Goal: Information Seeking & Learning: Learn about a topic

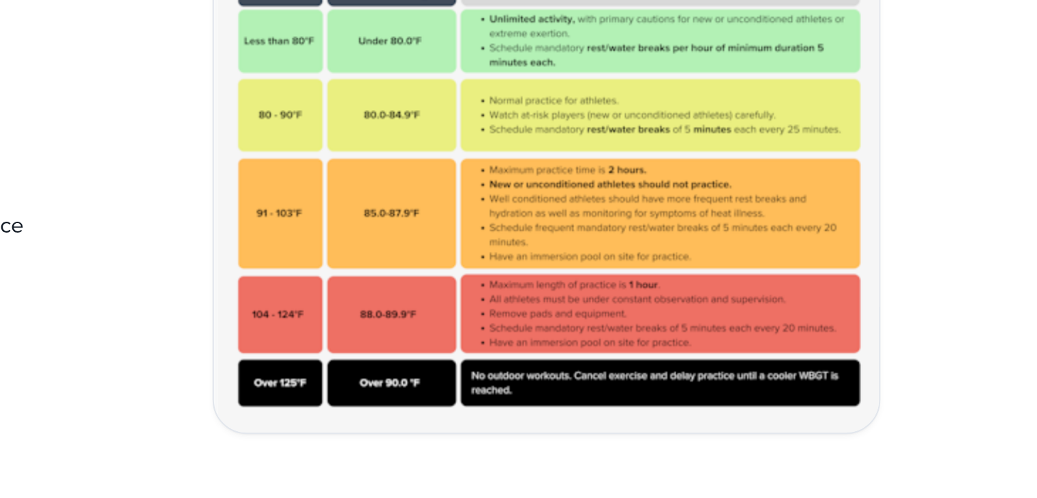
scroll to position [523, 0]
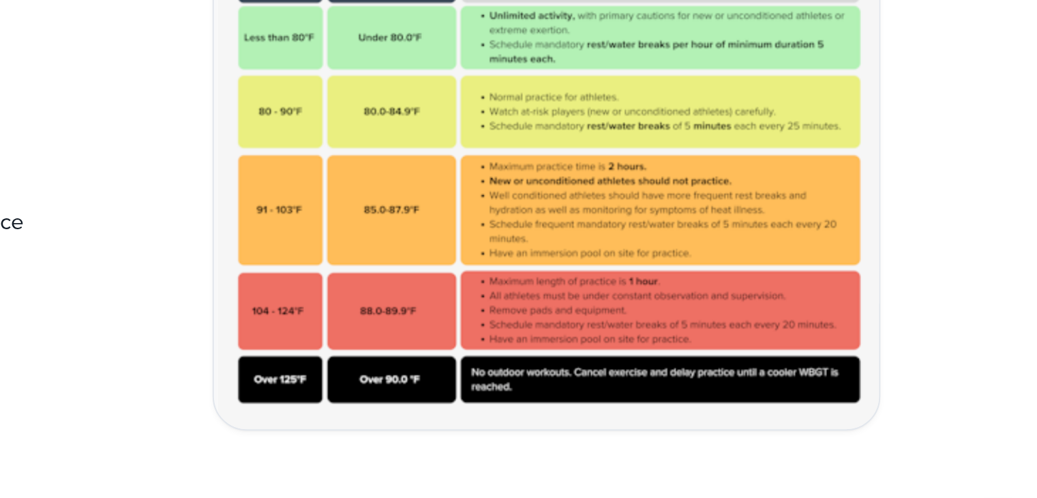
click at [769, 283] on img at bounding box center [758, 281] width 318 height 226
click at [741, 338] on img at bounding box center [758, 281] width 318 height 226
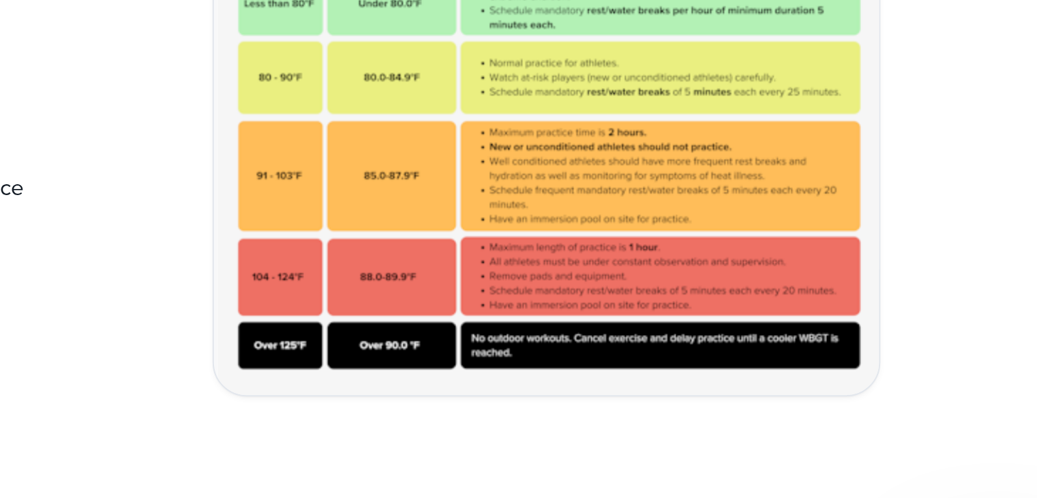
click at [756, 366] on img at bounding box center [758, 281] width 318 height 226
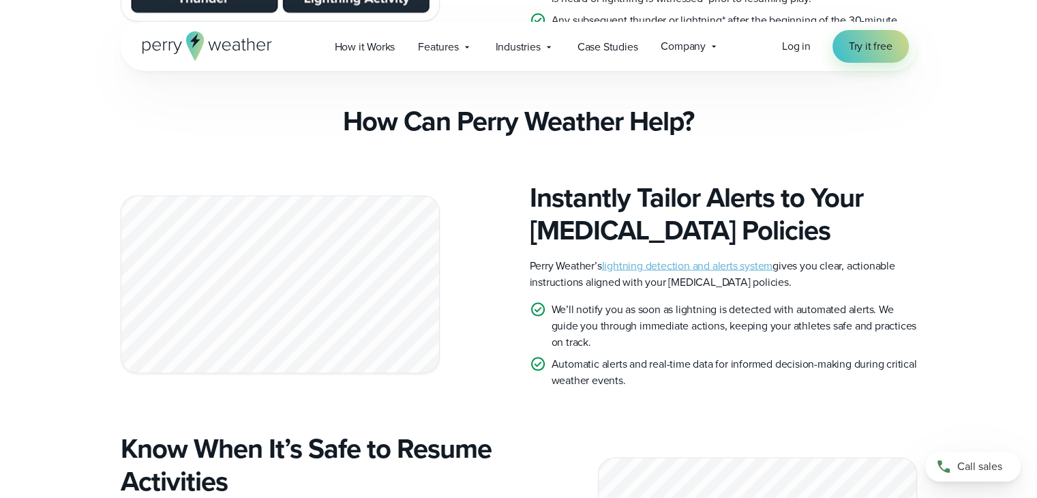
scroll to position [2669, 0]
